Goal: Task Accomplishment & Management: Manage account settings

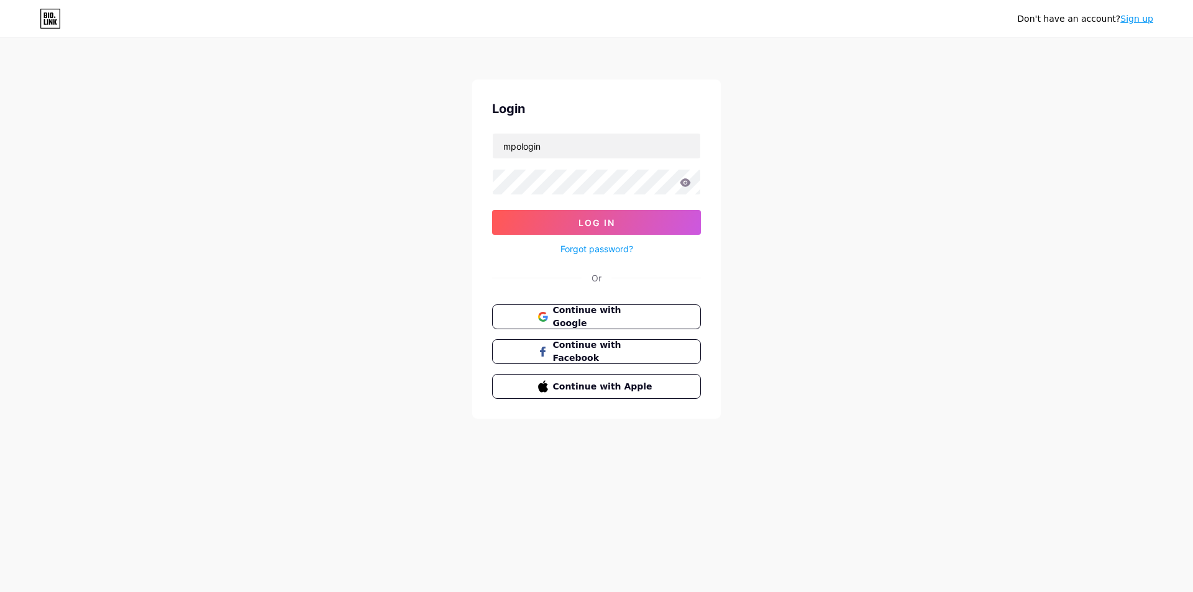
type input "mpologin"
click at [492, 210] on button "Log In" at bounding box center [596, 222] width 209 height 25
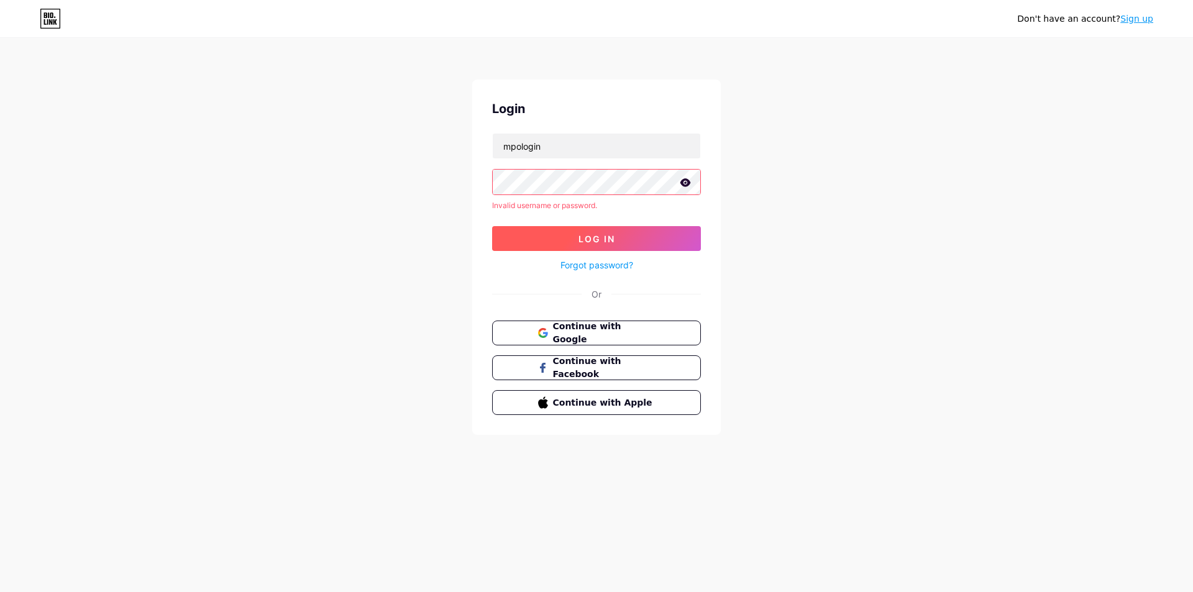
click at [589, 231] on button "Log In" at bounding box center [596, 238] width 209 height 25
